Goal: Transaction & Acquisition: Obtain resource

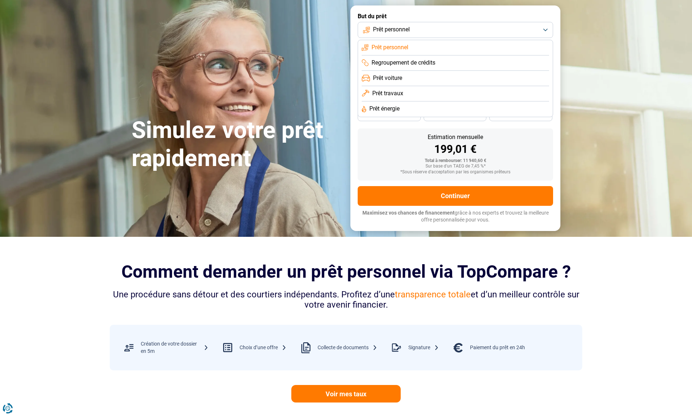
scroll to position [38, 0]
click at [441, 46] on li "Prêt personnel" at bounding box center [455, 47] width 187 height 15
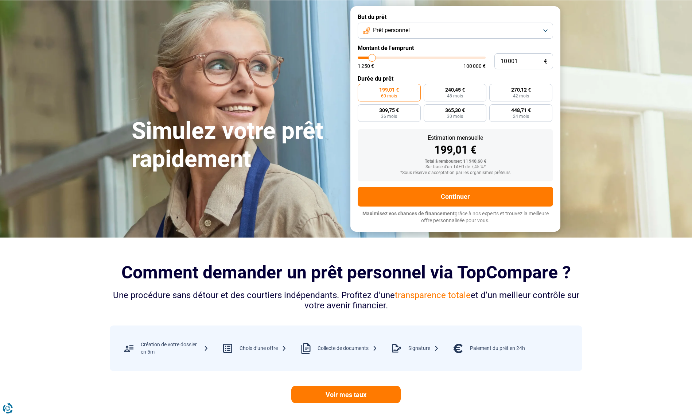
scroll to position [39, 0]
type input "9 500"
type input "9500"
type input "9 250"
type input "9250"
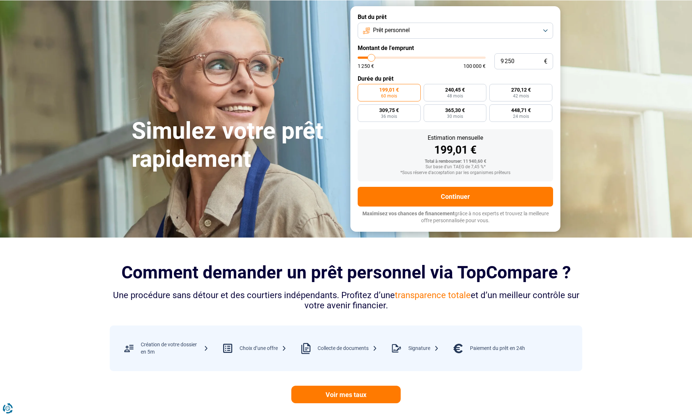
type input "9 000"
type input "9000"
type input "8 750"
type input "8750"
type input "8 000"
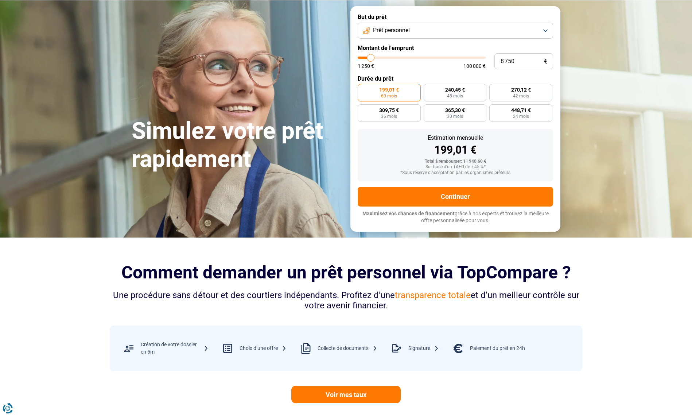
type input "8000"
type input "6 750"
type input "6750"
type input "5 250"
type input "5250"
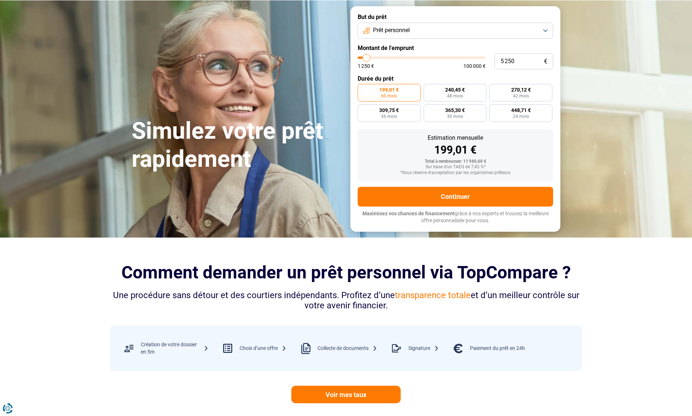
type input "3 500"
type input "3500"
type input "2 250"
type input "2250"
type input "1 500"
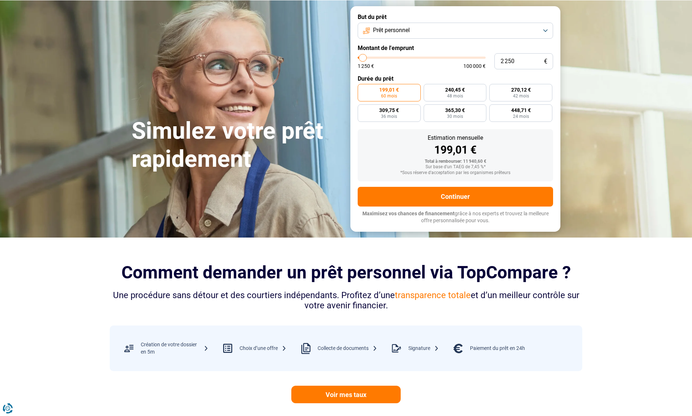
type input "1500"
type input "1 250"
drag, startPoint x: 372, startPoint y: 58, endPoint x: 361, endPoint y: 57, distance: 11.0
type input "1250"
click at [361, 57] on input "range" at bounding box center [422, 58] width 128 height 2
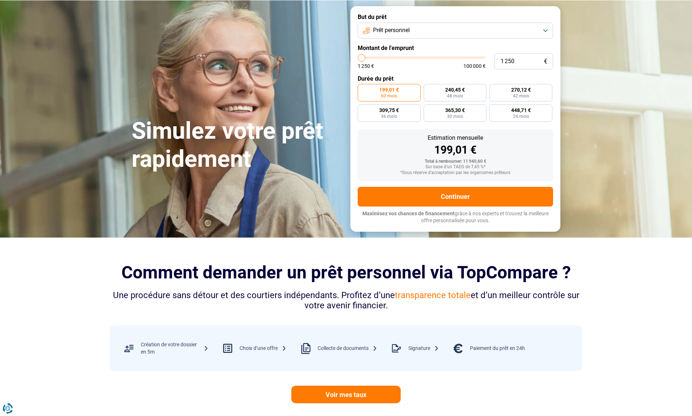
radio input "true"
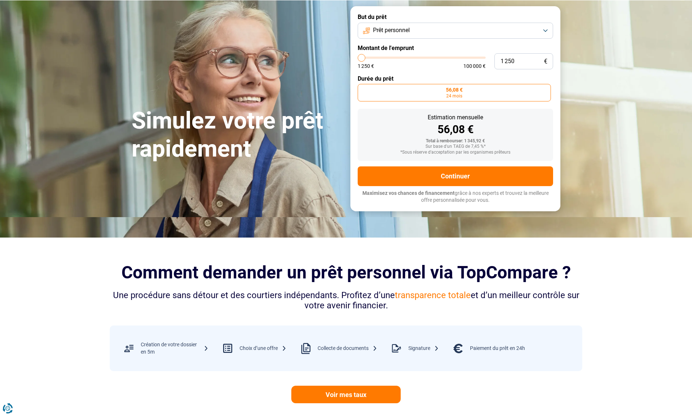
scroll to position [0, 0]
